Goal: Task Accomplishment & Management: Use online tool/utility

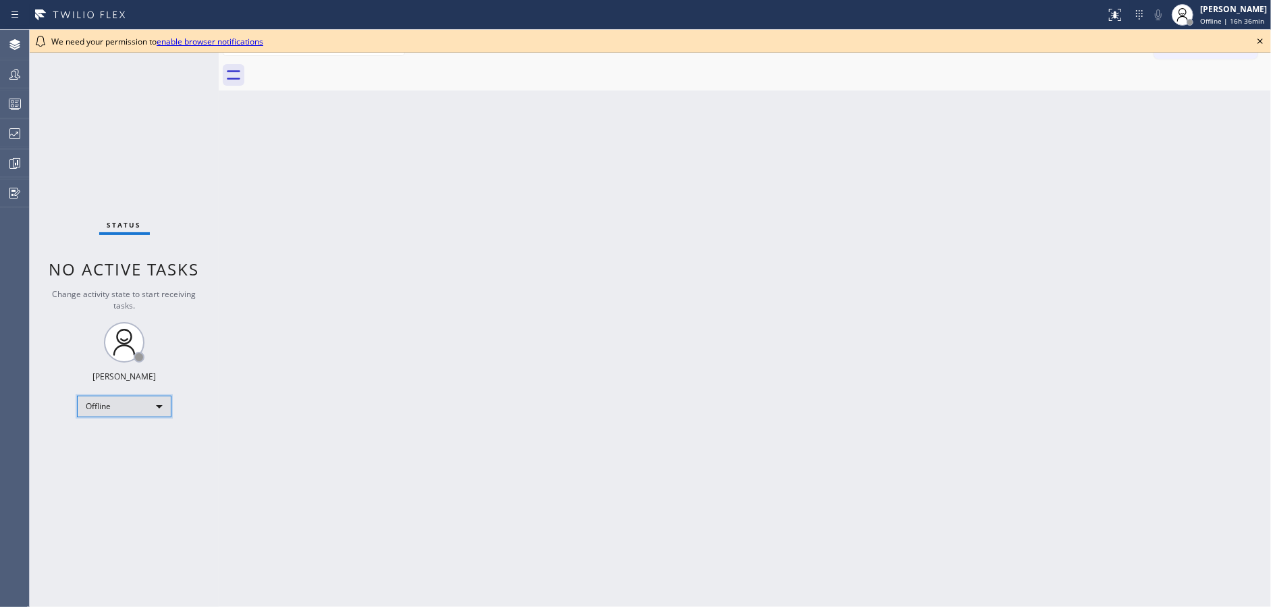
click at [130, 408] on div "Offline" at bounding box center [124, 407] width 94 height 22
click at [130, 435] on li "Available" at bounding box center [124, 441] width 92 height 16
click at [1259, 42] on icon at bounding box center [1259, 40] width 5 height 5
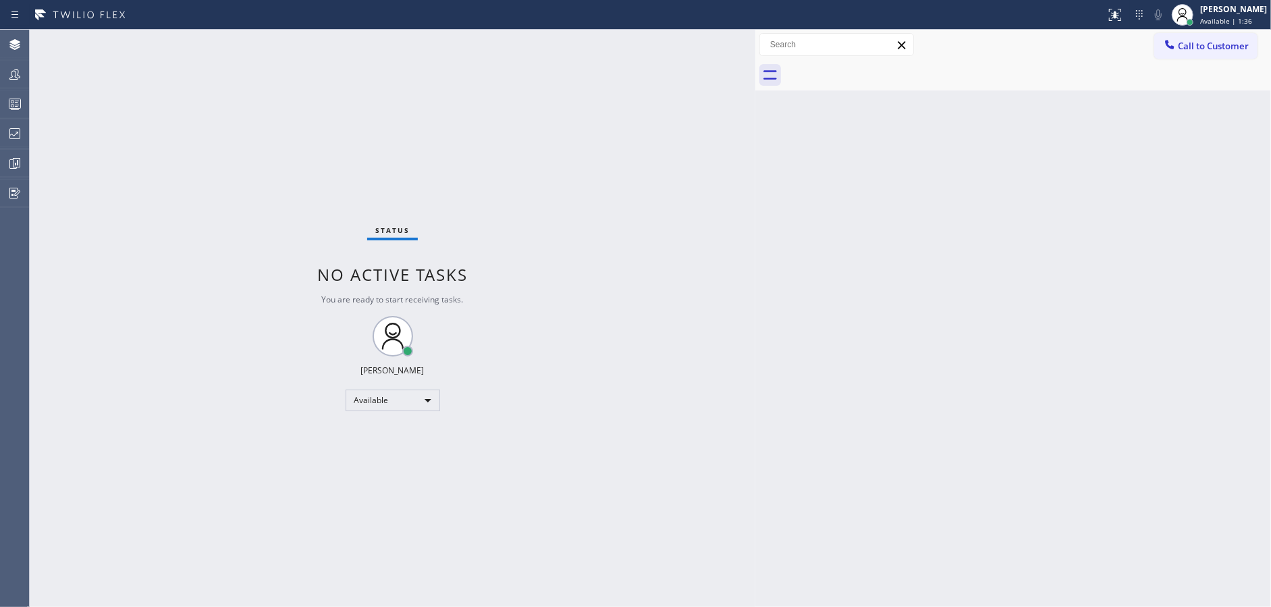
drag, startPoint x: 219, startPoint y: 40, endPoint x: 759, endPoint y: 45, distance: 540.7
click at [755, 37] on div at bounding box center [755, 318] width 0 height 577
click at [369, 402] on div "Available" at bounding box center [399, 400] width 94 height 22
click at [385, 454] on li "Unavailable" at bounding box center [398, 452] width 92 height 16
click at [22, 100] on icon at bounding box center [15, 104] width 16 height 16
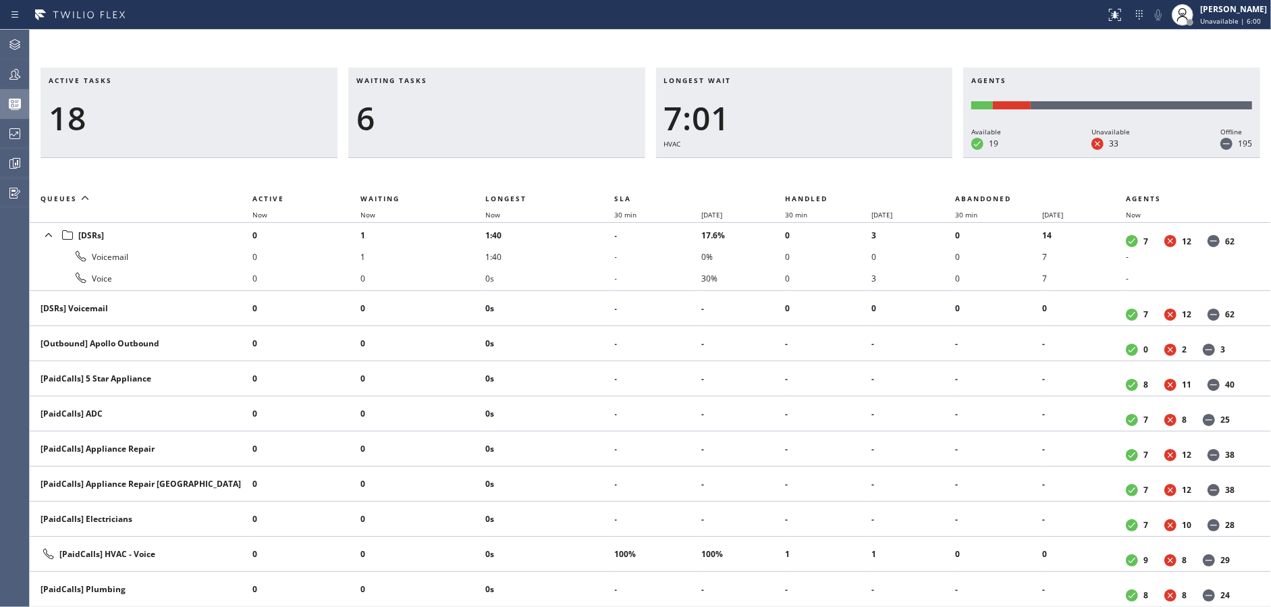
click at [445, 51] on div "Active tasks 18 Waiting tasks 6 Longest wait 7:01 HVAC Agents Available 19 Unav…" at bounding box center [650, 318] width 1241 height 577
